Goal: Transaction & Acquisition: Purchase product/service

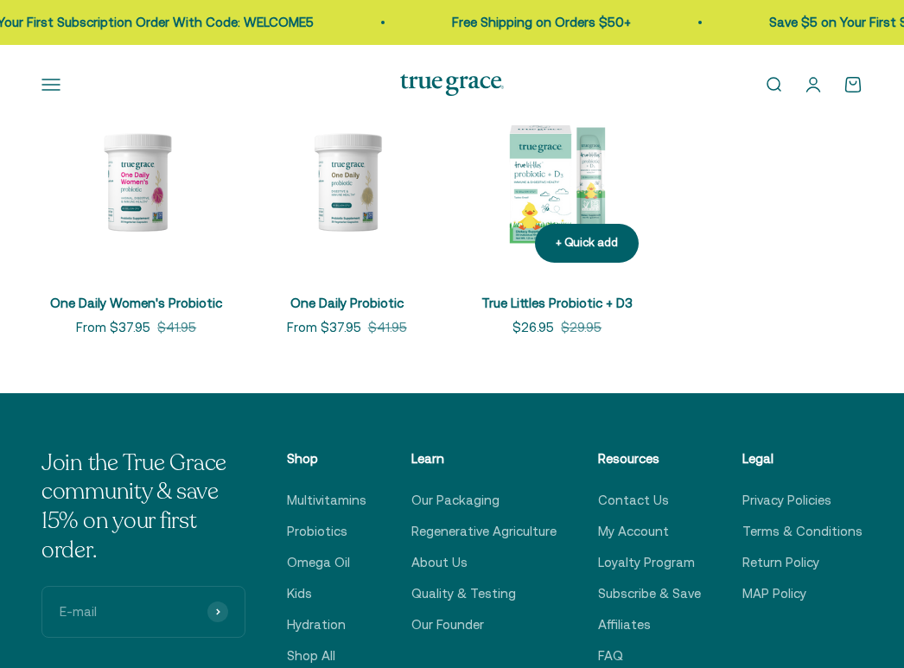
scroll to position [346, 0]
click at [599, 254] on button "+ Quick add" at bounding box center [587, 243] width 104 height 39
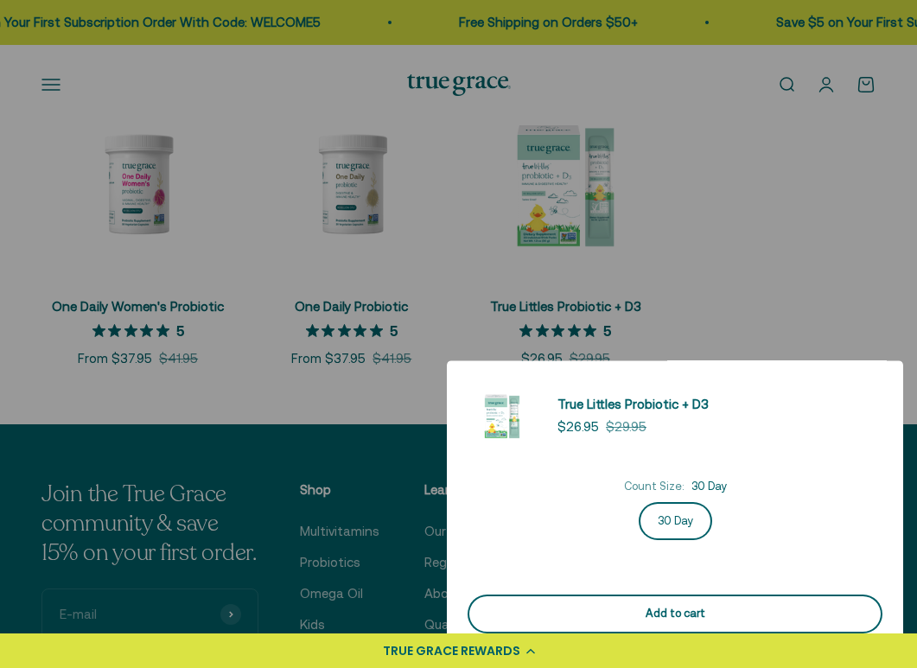
click at [729, 612] on div "Add to cart" at bounding box center [674, 614] width 373 height 18
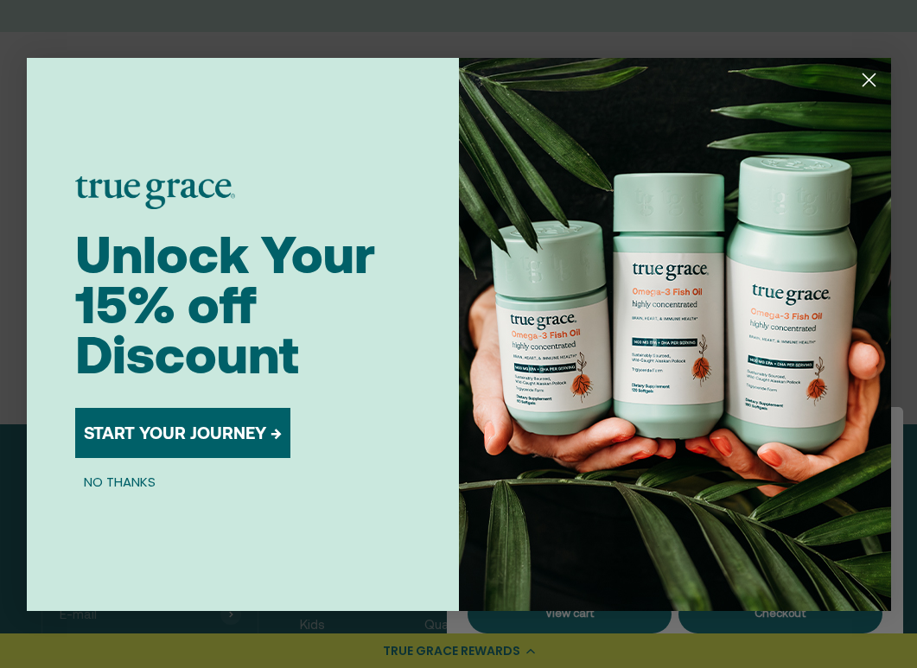
click at [879, 79] on circle "Close dialog" at bounding box center [868, 79] width 29 height 29
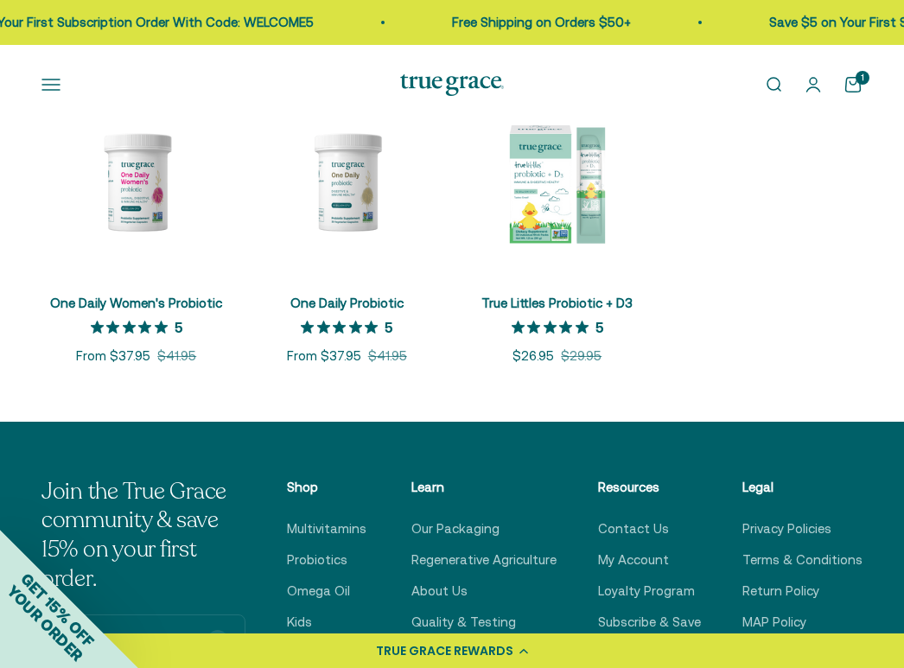
click at [863, 83] on cart-count "1" at bounding box center [862, 78] width 14 height 14
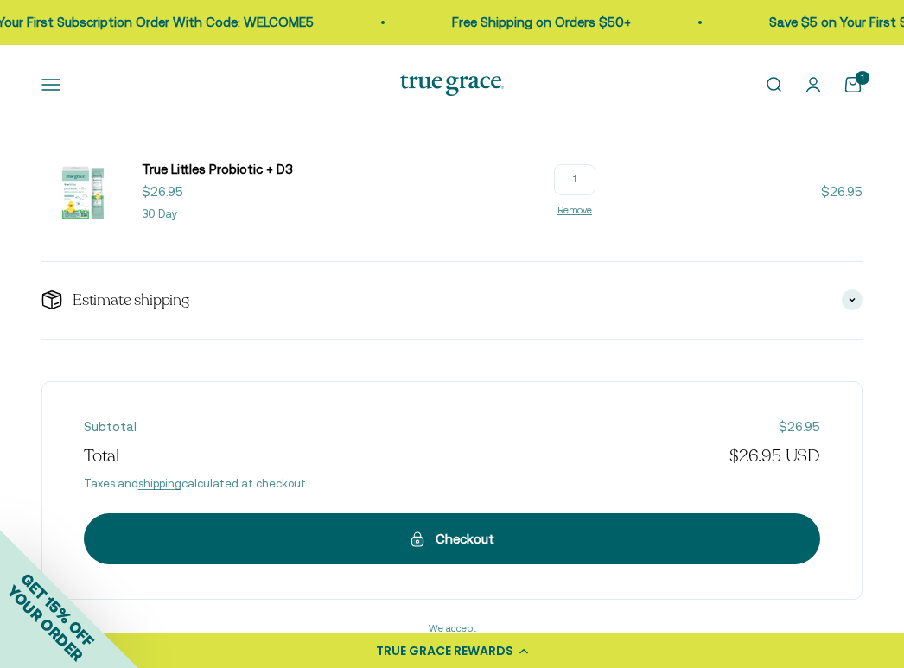
scroll to position [346, 0]
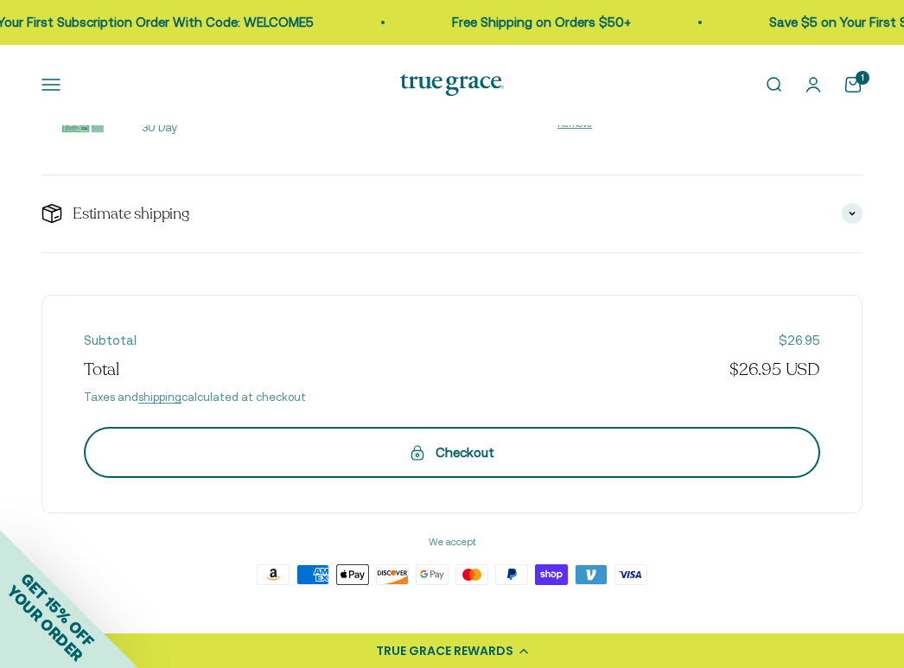
click at [629, 467] on button "Checkout" at bounding box center [452, 452] width 736 height 50
